Goal: Transaction & Acquisition: Purchase product/service

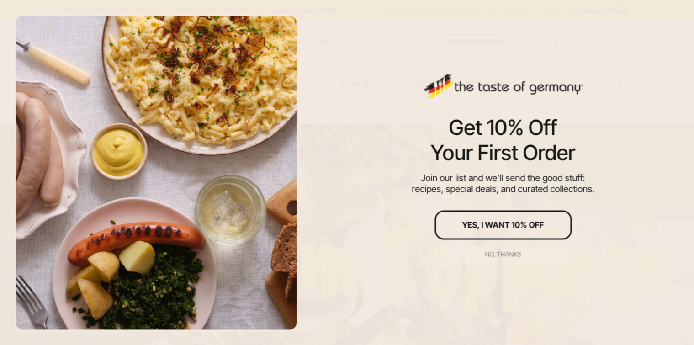
click at [499, 257] on div "No, thanks" at bounding box center [503, 254] width 36 height 6
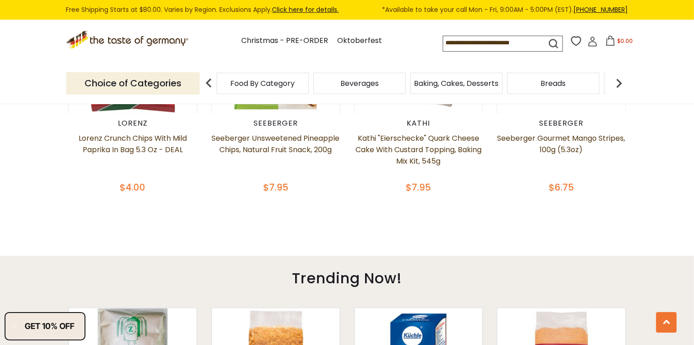
scroll to position [457, 0]
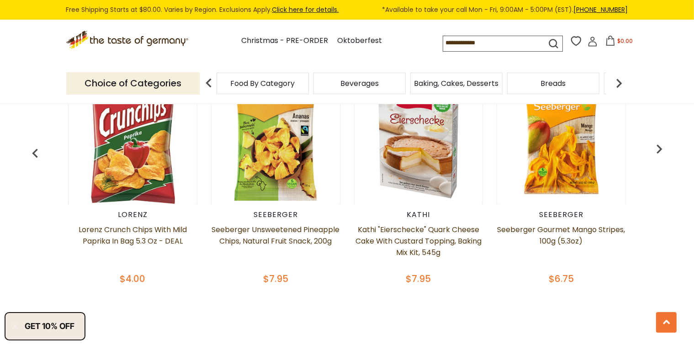
click at [617, 87] on img at bounding box center [619, 83] width 18 height 18
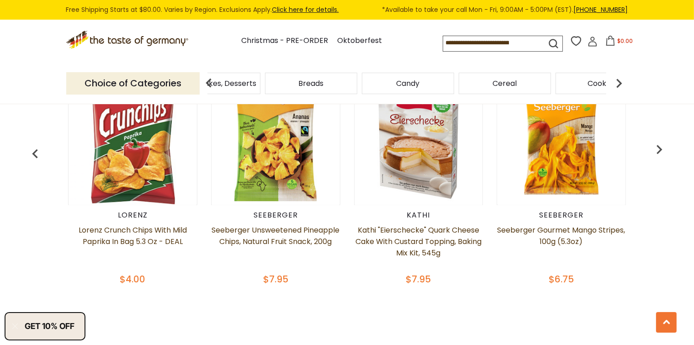
click at [617, 87] on img at bounding box center [619, 83] width 18 height 18
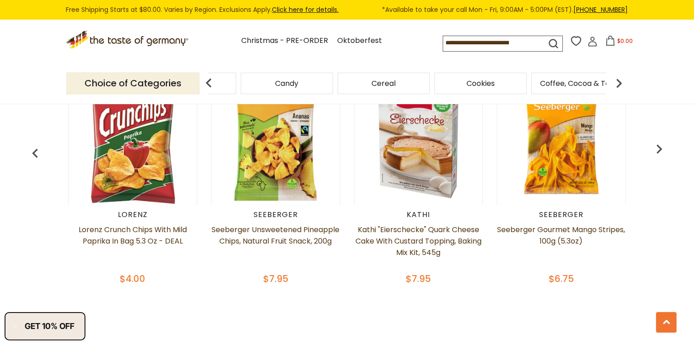
click at [617, 87] on img at bounding box center [619, 83] width 18 height 18
click at [495, 77] on span "Condiments, Seasonings" at bounding box center [505, 84] width 87 height 14
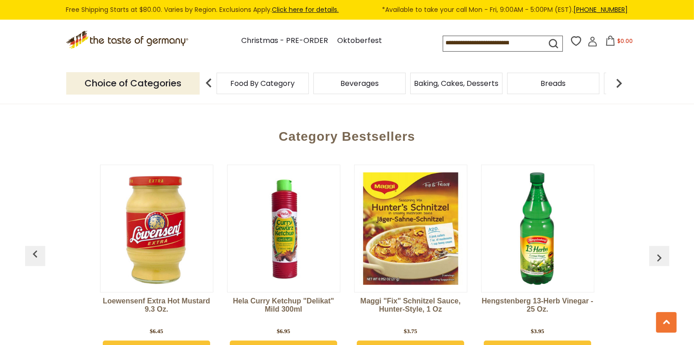
scroll to position [2423, 0]
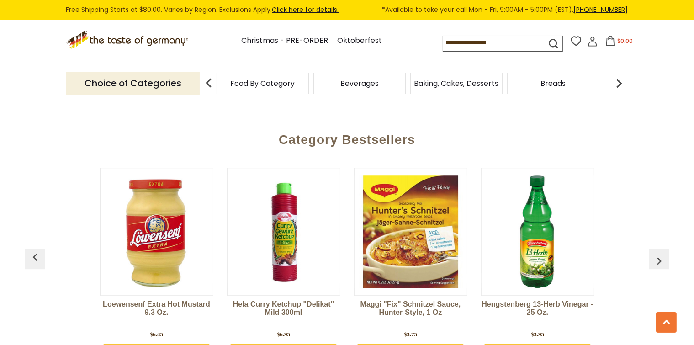
click at [666, 254] on img "button" at bounding box center [659, 261] width 15 height 15
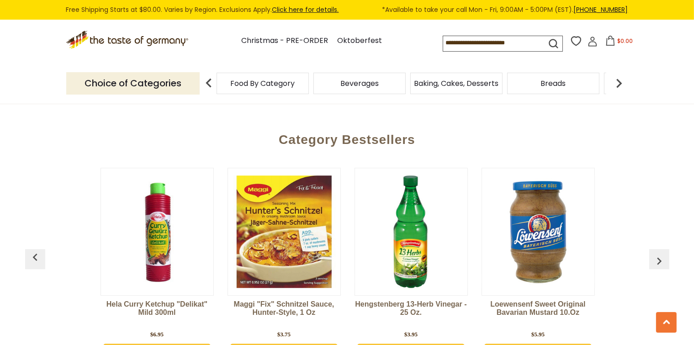
click at [666, 254] on img "button" at bounding box center [659, 261] width 15 height 15
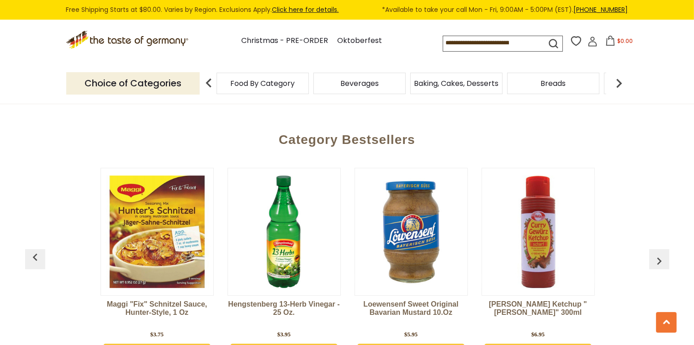
click at [666, 254] on img "button" at bounding box center [659, 261] width 15 height 15
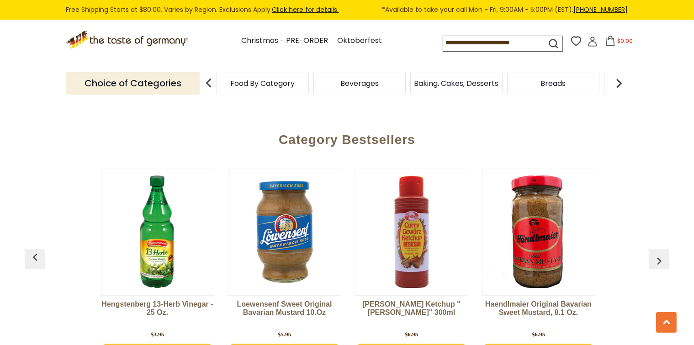
click at [666, 254] on img "button" at bounding box center [659, 261] width 15 height 15
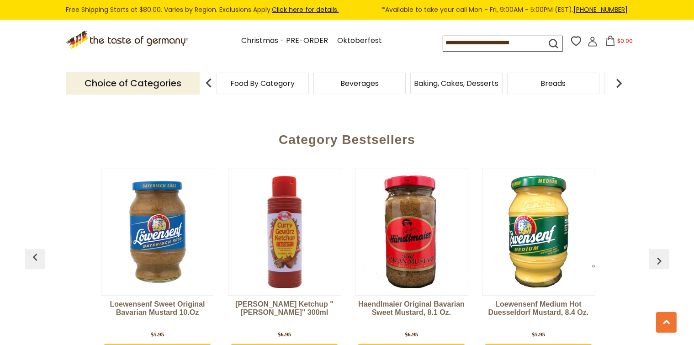
click at [666, 254] on img "button" at bounding box center [659, 261] width 15 height 15
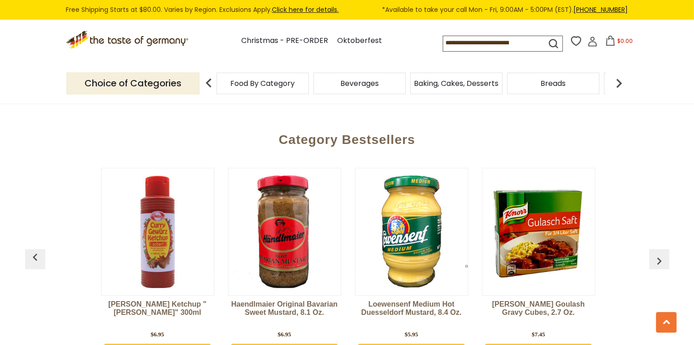
click at [666, 254] on img "button" at bounding box center [659, 261] width 15 height 15
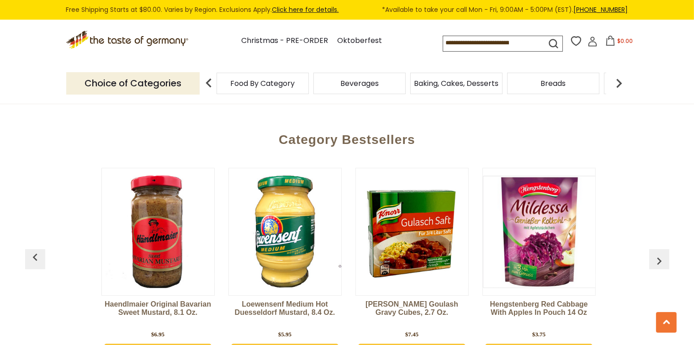
click at [666, 254] on img "button" at bounding box center [659, 261] width 15 height 15
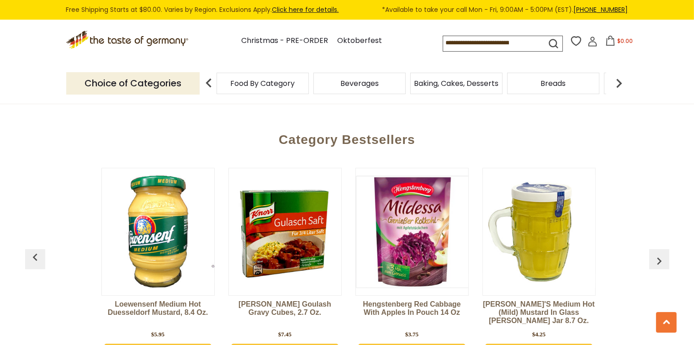
click at [666, 254] on img "button" at bounding box center [659, 261] width 15 height 15
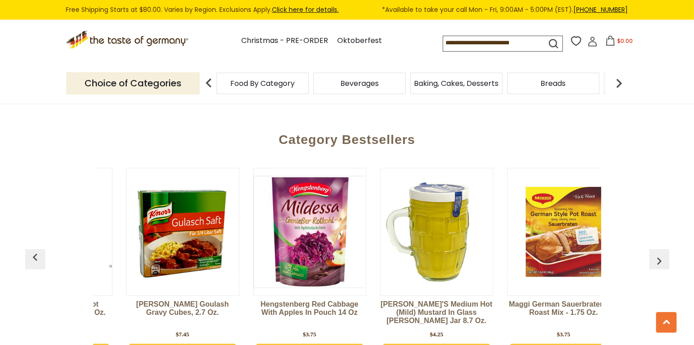
scroll to position [0, 1015]
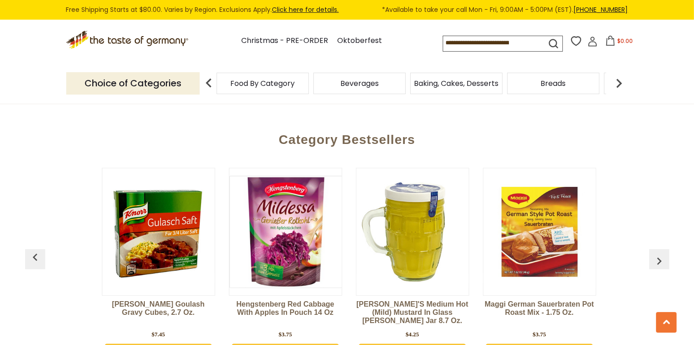
click at [666, 254] on img "button" at bounding box center [659, 261] width 15 height 15
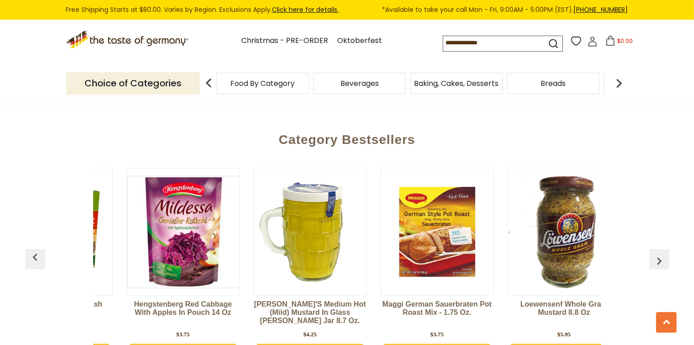
scroll to position [0, 1142]
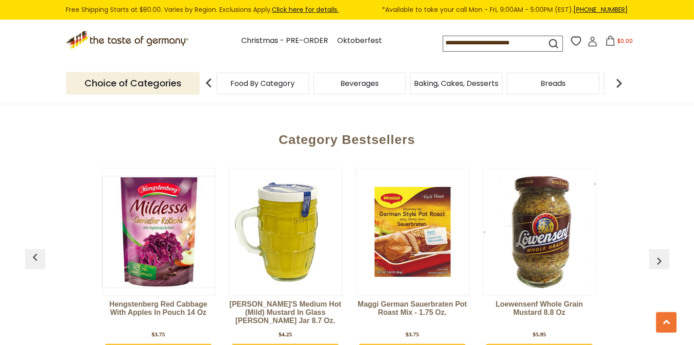
click at [666, 254] on img "button" at bounding box center [659, 261] width 15 height 15
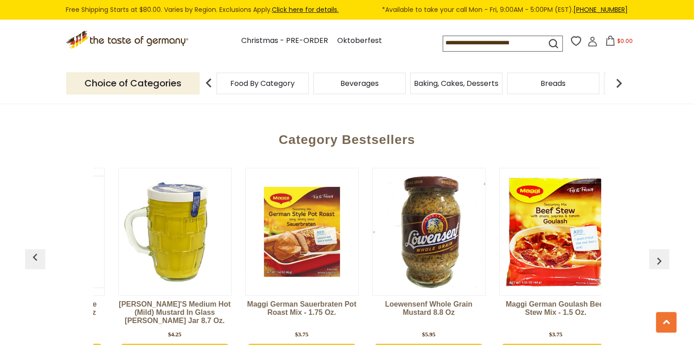
scroll to position [0, 1269]
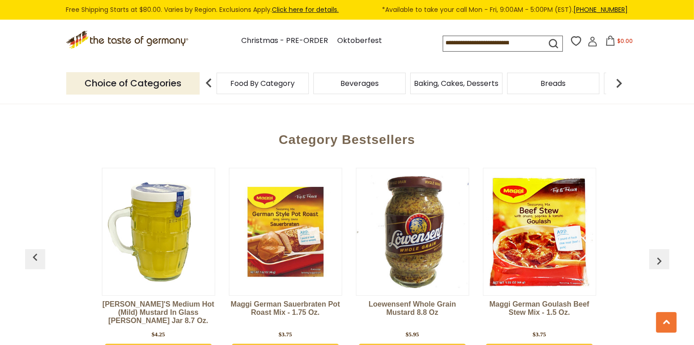
click at [666, 254] on img "button" at bounding box center [659, 261] width 15 height 15
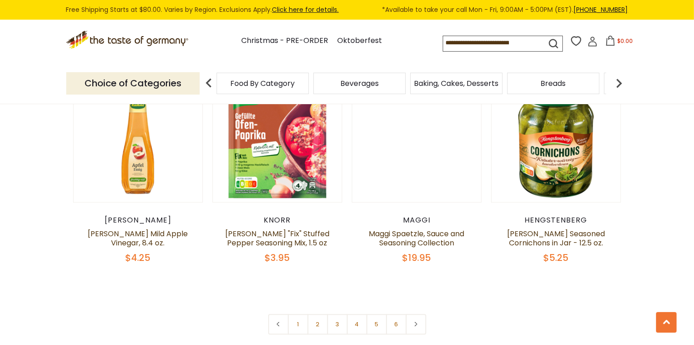
scroll to position [2146, 0]
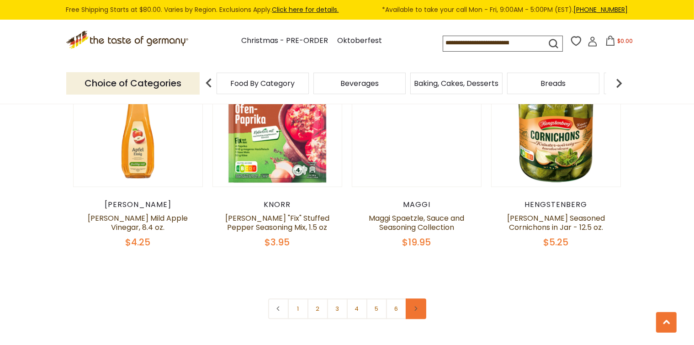
click at [422, 298] on link at bounding box center [416, 308] width 21 height 21
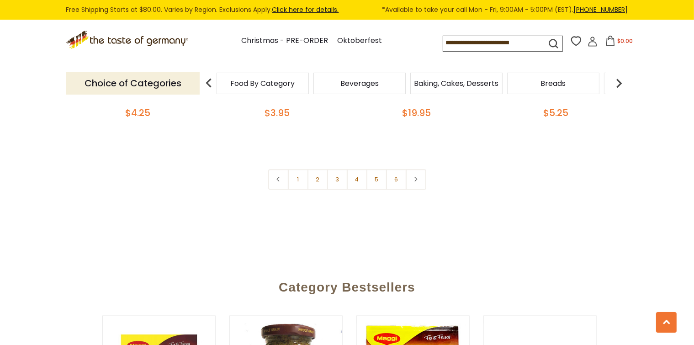
scroll to position [2237, 0]
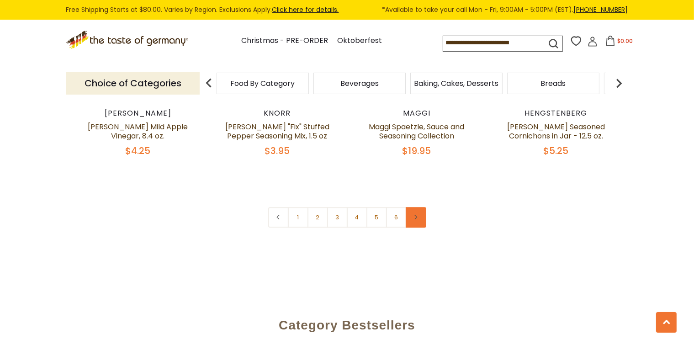
click at [419, 207] on link at bounding box center [416, 217] width 21 height 21
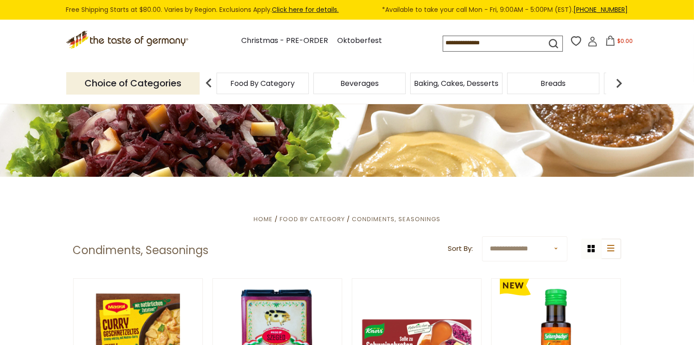
scroll to position [46, 0]
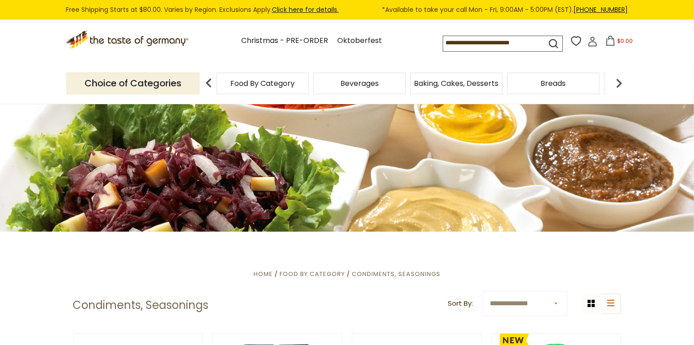
click at [617, 83] on img at bounding box center [619, 83] width 18 height 18
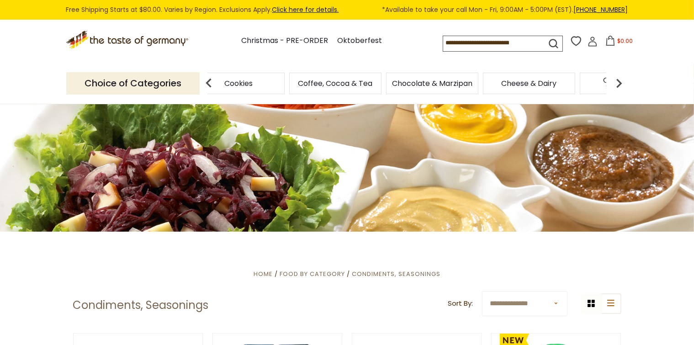
click at [617, 83] on img at bounding box center [619, 83] width 18 height 18
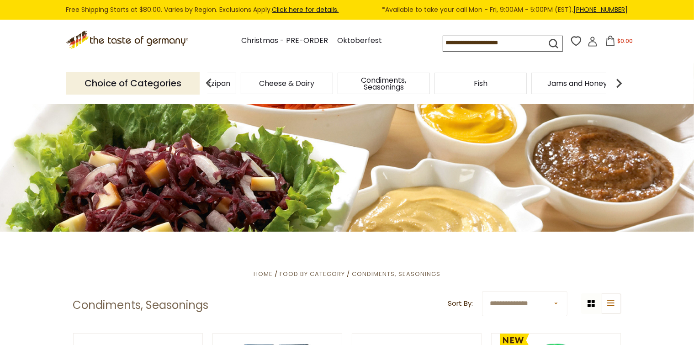
click at [617, 83] on img at bounding box center [619, 83] width 18 height 18
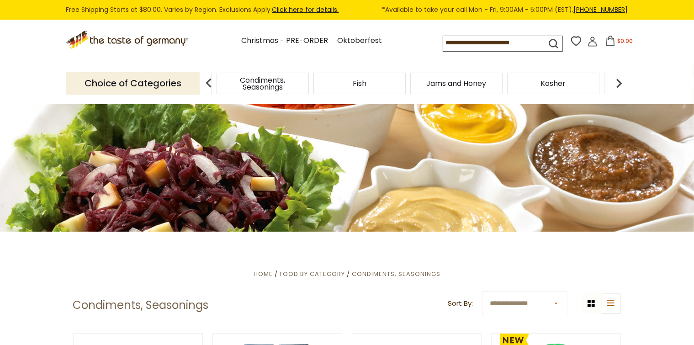
click at [617, 83] on img at bounding box center [619, 83] width 18 height 18
click at [214, 85] on img at bounding box center [209, 83] width 18 height 18
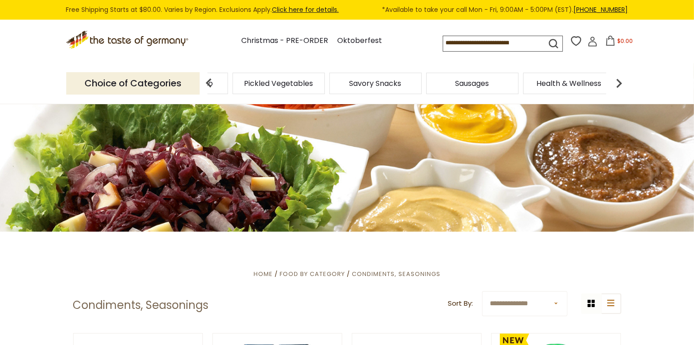
click at [210, 85] on img at bounding box center [209, 83] width 18 height 18
click at [304, 82] on span "Pasta and Potato" at bounding box center [303, 83] width 63 height 7
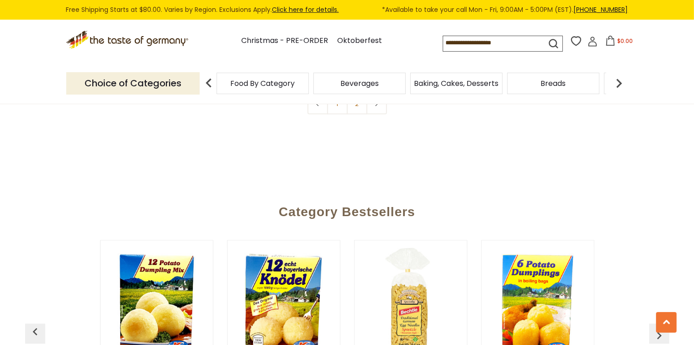
scroll to position [2194, 0]
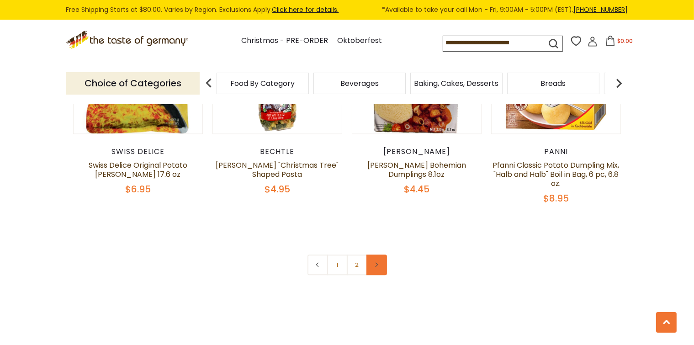
click at [377, 262] on use at bounding box center [377, 264] width 3 height 5
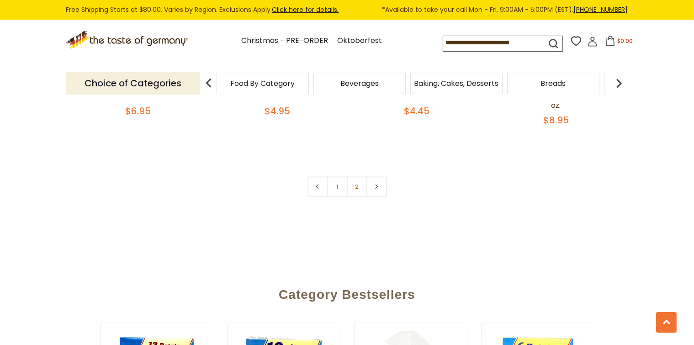
scroll to position [2194, 0]
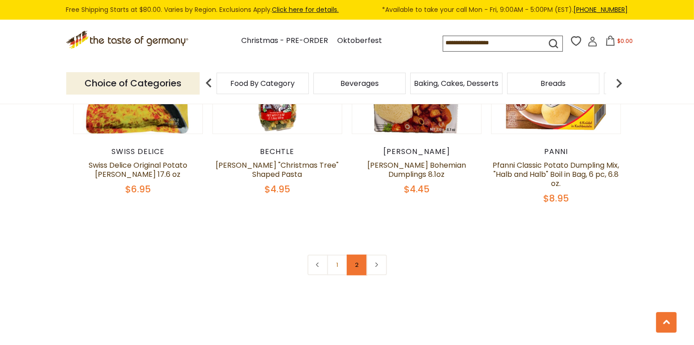
click at [363, 255] on link "2" at bounding box center [357, 265] width 21 height 21
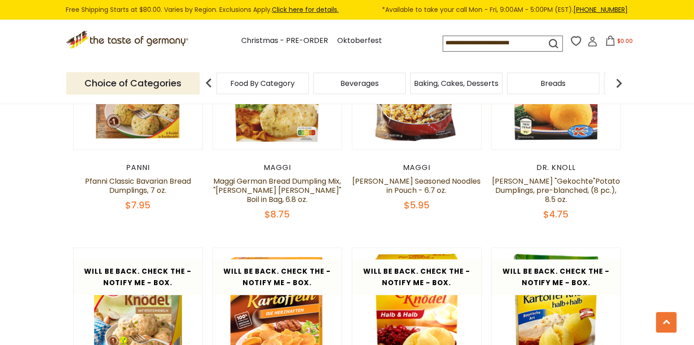
scroll to position [291, 0]
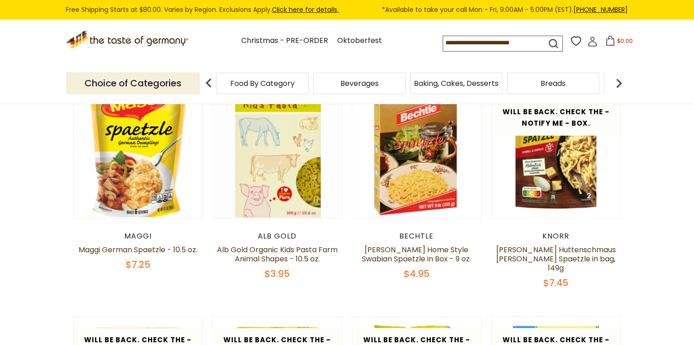
click at [486, 39] on input at bounding box center [486, 42] width 87 height 13
type input "******"
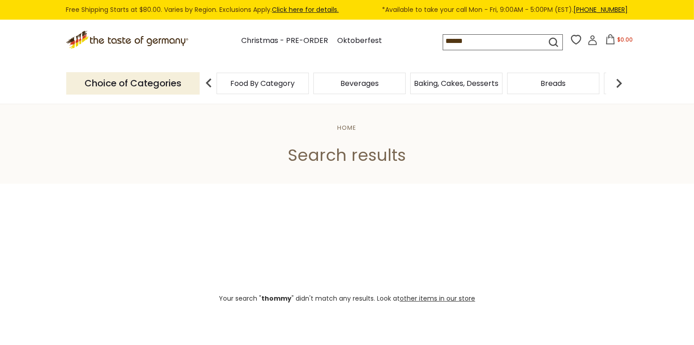
drag, startPoint x: 493, startPoint y: 43, endPoint x: 306, endPoint y: 28, distance: 187.0
click at [306, 28] on div ".st0{fill:#EDD300;} .st1{fill:#D33E21;} .st0{fill:#EDD300;} .st1{fill:#D33E21;}…" at bounding box center [347, 42] width 562 height 42
type input "*"
type input "*******"
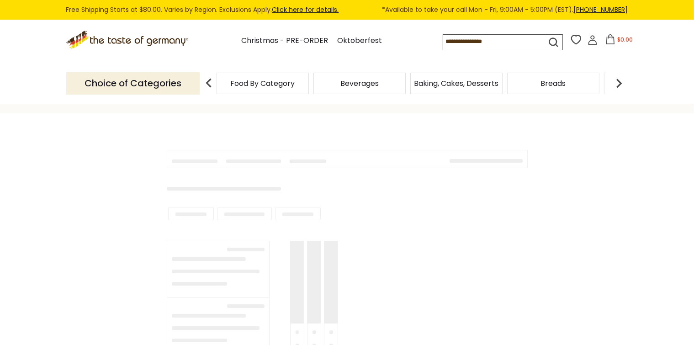
type input "*******"
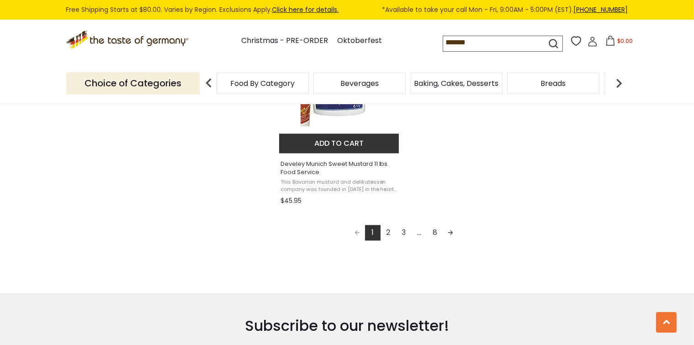
scroll to position [1554, 0]
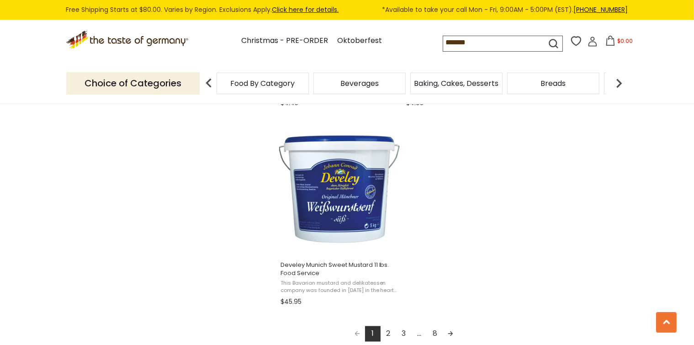
click at [389, 334] on link "2" at bounding box center [389, 334] width 16 height 16
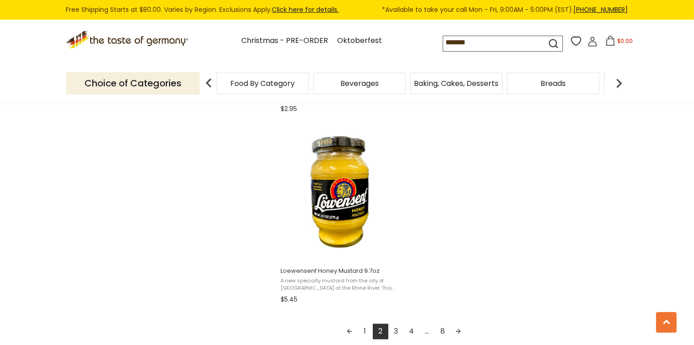
scroll to position [1554, 0]
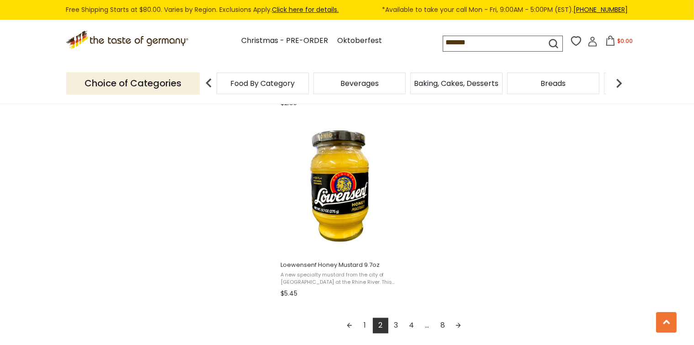
click at [399, 325] on link "3" at bounding box center [397, 326] width 16 height 16
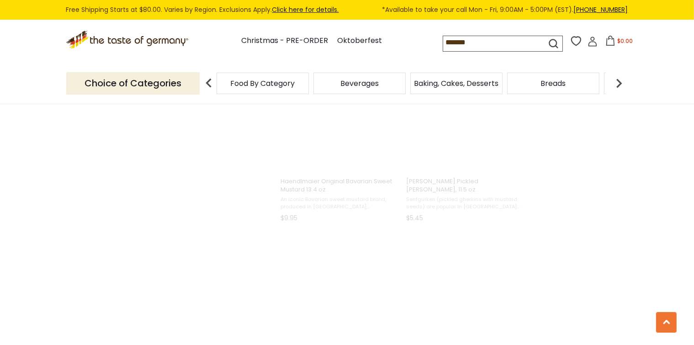
scroll to position [2, 0]
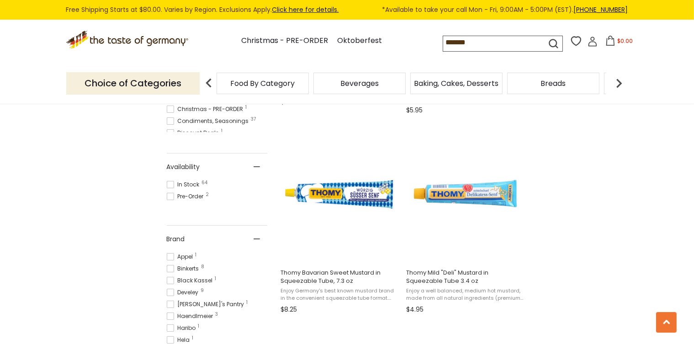
scroll to position [366, 0]
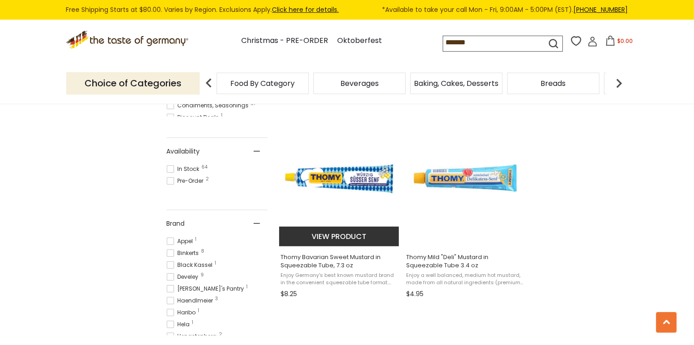
click at [362, 230] on button "View product" at bounding box center [339, 237] width 120 height 20
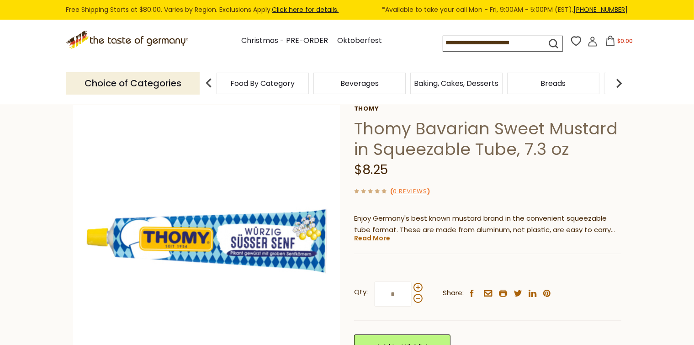
scroll to position [91, 0]
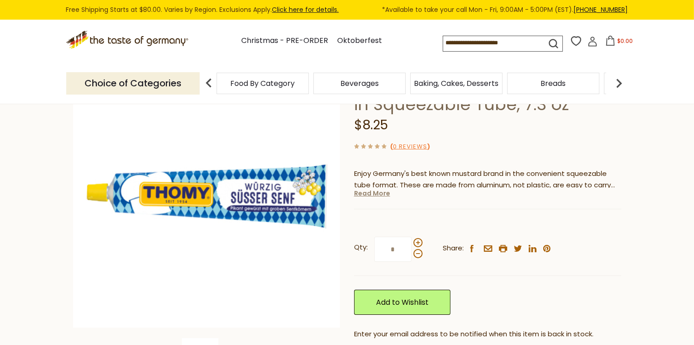
click at [377, 196] on link "Read More" at bounding box center [372, 193] width 36 height 9
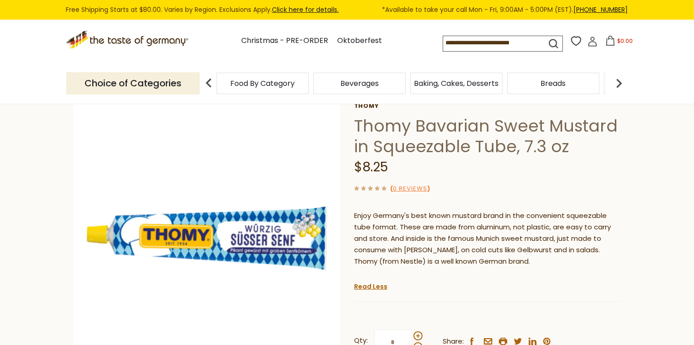
scroll to position [46, 0]
